Goal: Check status: Check status

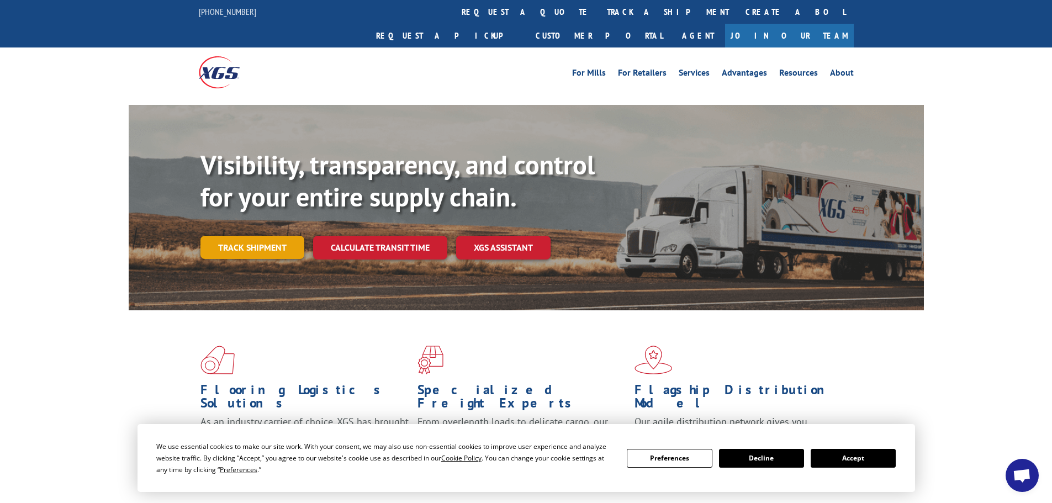
click at [257, 236] on link "Track shipment" at bounding box center [252, 247] width 104 height 23
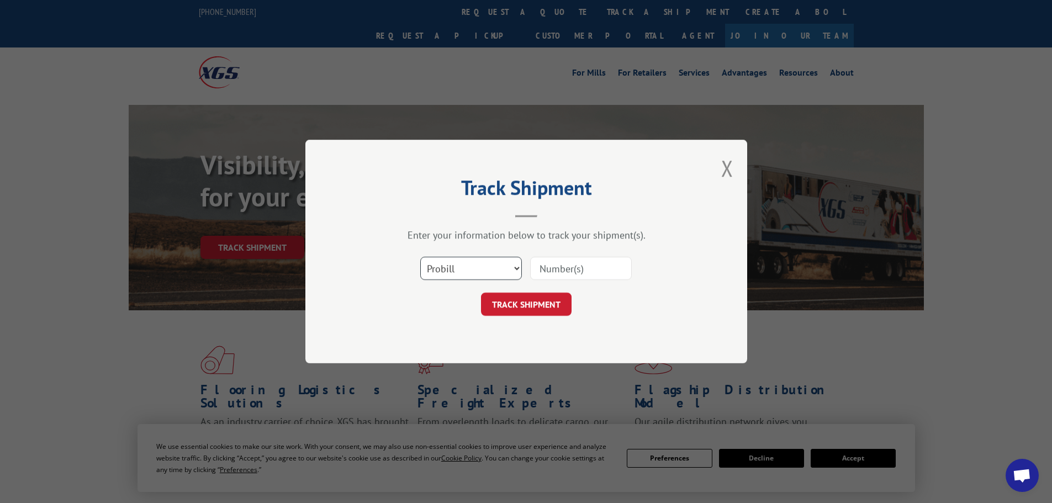
click at [454, 261] on select "Select category... Probill BOL PO" at bounding box center [471, 268] width 102 height 23
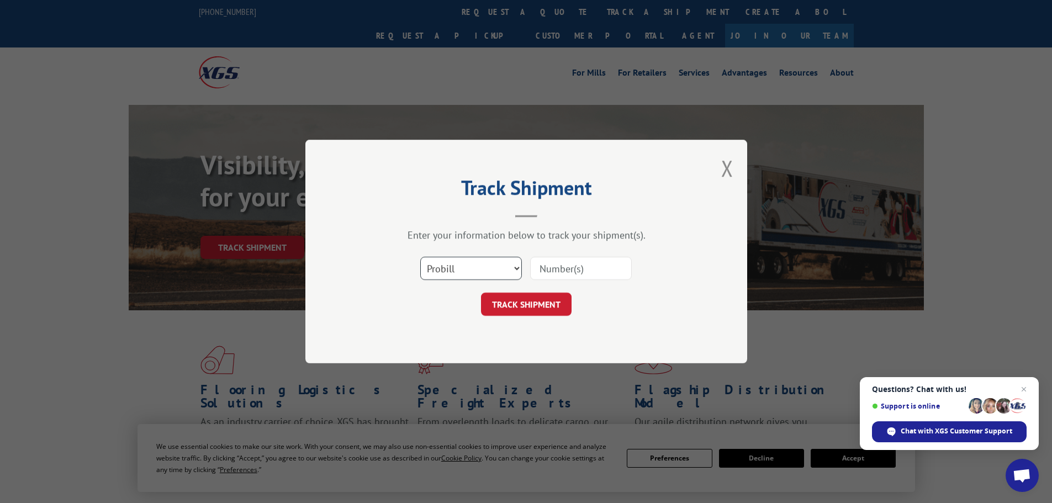
select select "po"
click at [420, 257] on select "Select category... Probill BOL PO" at bounding box center [471, 268] width 102 height 23
paste input "29522292"
type input "29522292"
click at [527, 304] on button "TRACK SHIPMENT" at bounding box center [526, 304] width 91 height 23
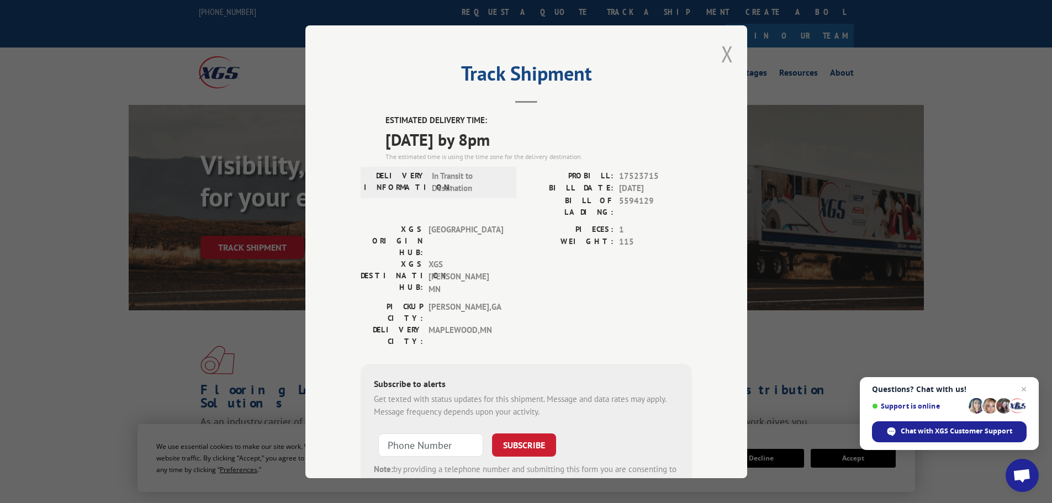
drag, startPoint x: 724, startPoint y: 53, endPoint x: 504, endPoint y: 25, distance: 221.5
click at [725, 52] on button "Close modal" at bounding box center [727, 53] width 12 height 29
